Goal: Task Accomplishment & Management: Manage account settings

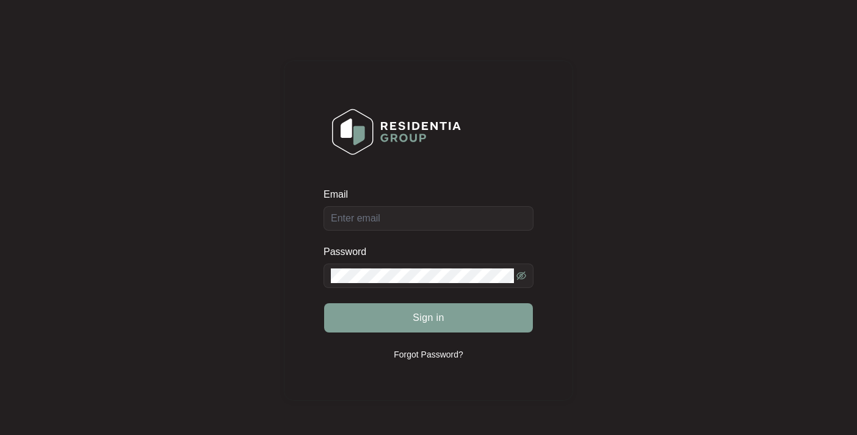
click at [458, 251] on div "Password" at bounding box center [429, 254] width 210 height 18
click at [424, 253] on div "Password" at bounding box center [429, 254] width 210 height 18
click at [374, 219] on input "Email" at bounding box center [429, 218] width 210 height 24
type input "[EMAIL_ADDRESS][DOMAIN_NAME]"
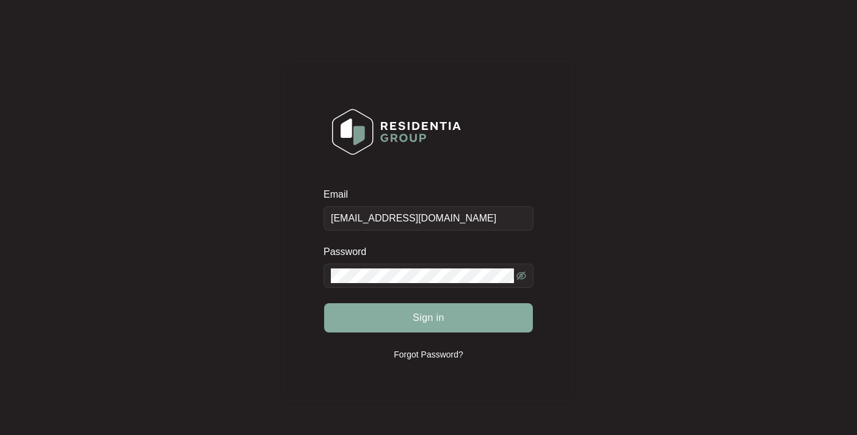
click at [418, 319] on span "Sign in" at bounding box center [429, 318] width 32 height 15
